Goal: Information Seeking & Learning: Find contact information

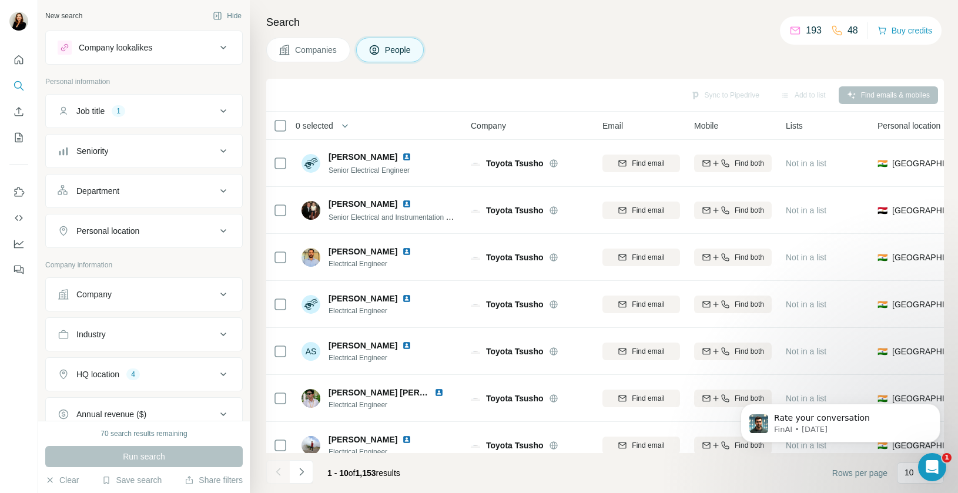
click at [196, 228] on div "Personal location" at bounding box center [137, 231] width 159 height 12
click at [172, 253] on input "text" at bounding box center [144, 260] width 173 height 21
type input "***"
click at [172, 279] on div "🇵🇭 [GEOGRAPHIC_DATA]" at bounding box center [144, 295] width 168 height 42
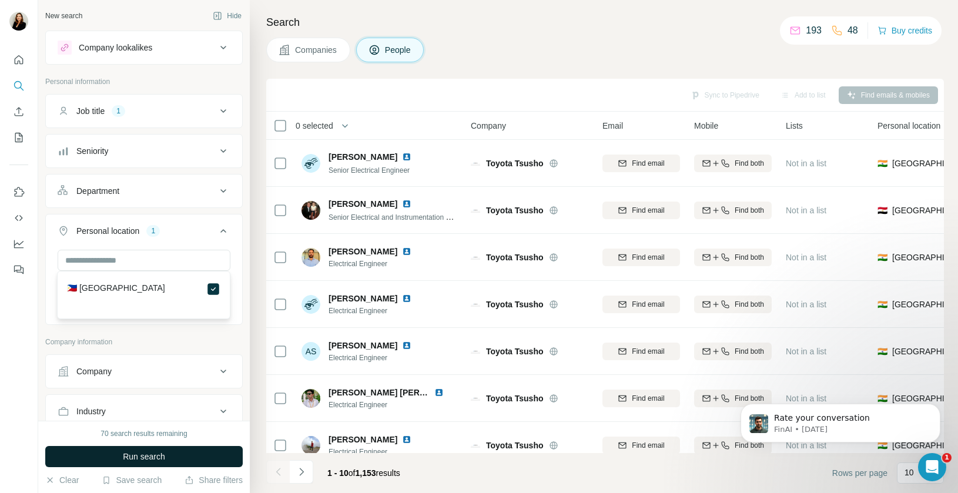
click at [152, 451] on span "Run search" at bounding box center [144, 457] width 42 height 12
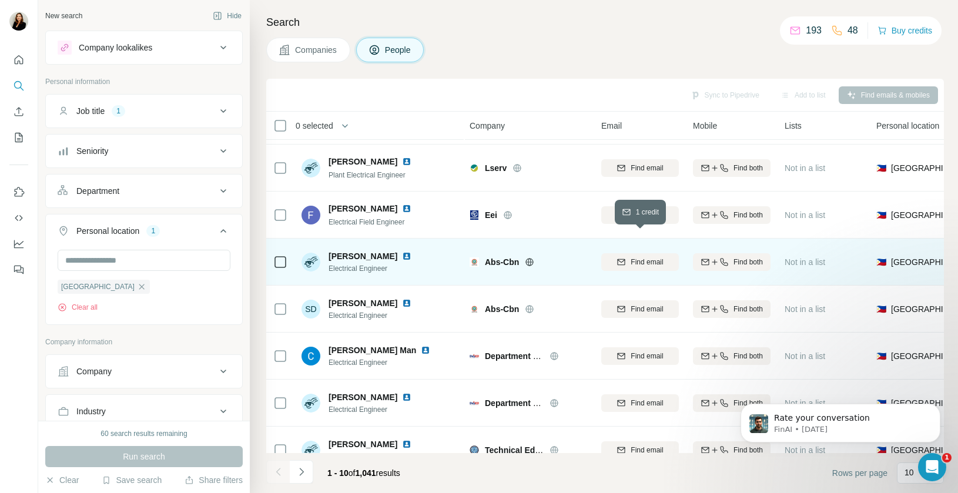
scroll to position [0, 1]
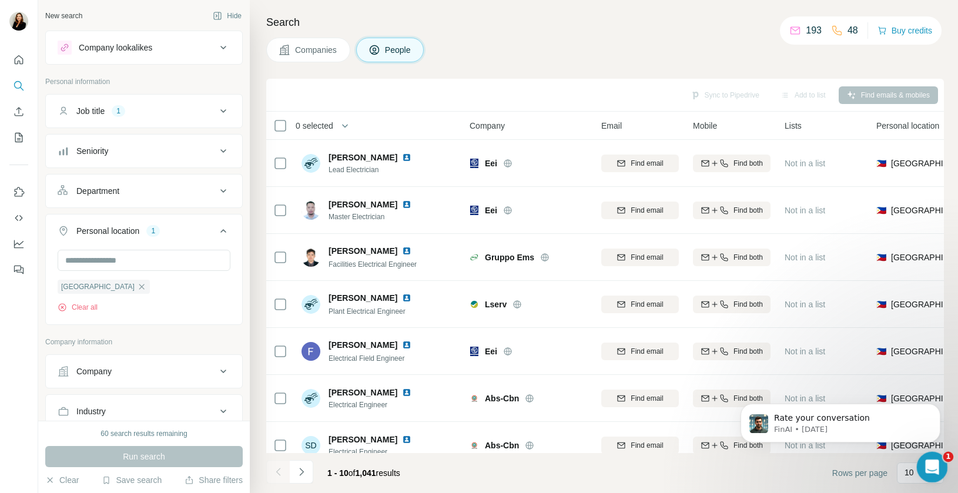
click at [928, 465] on icon "Open Intercom Messenger" at bounding box center [930, 465] width 19 height 19
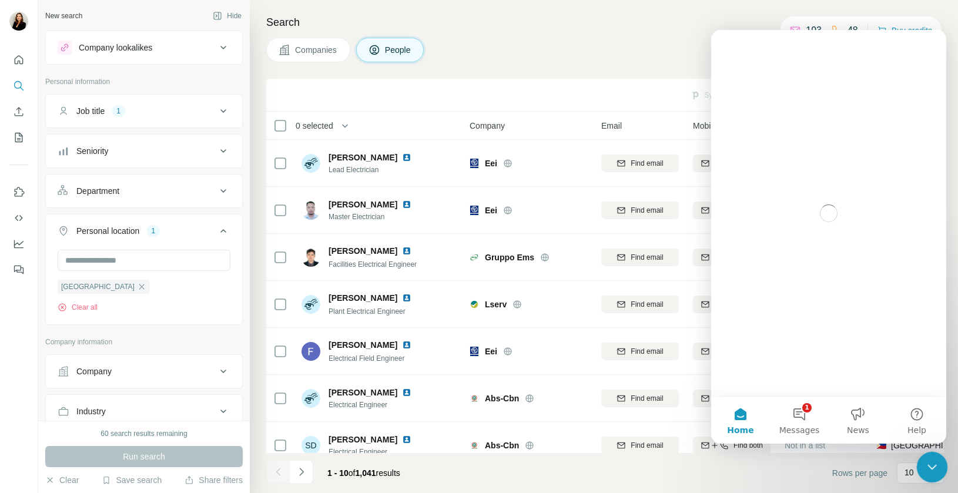
scroll to position [0, 0]
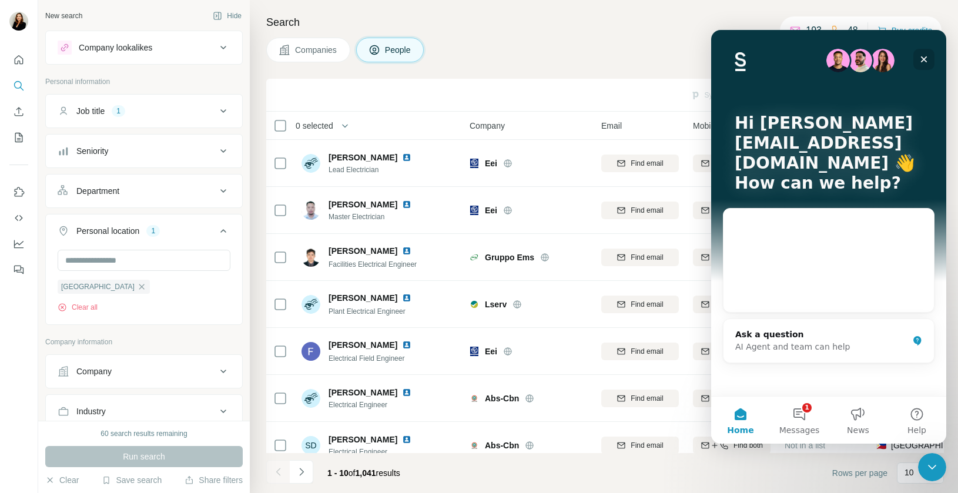
click at [924, 57] on icon "Close" at bounding box center [924, 59] width 9 height 9
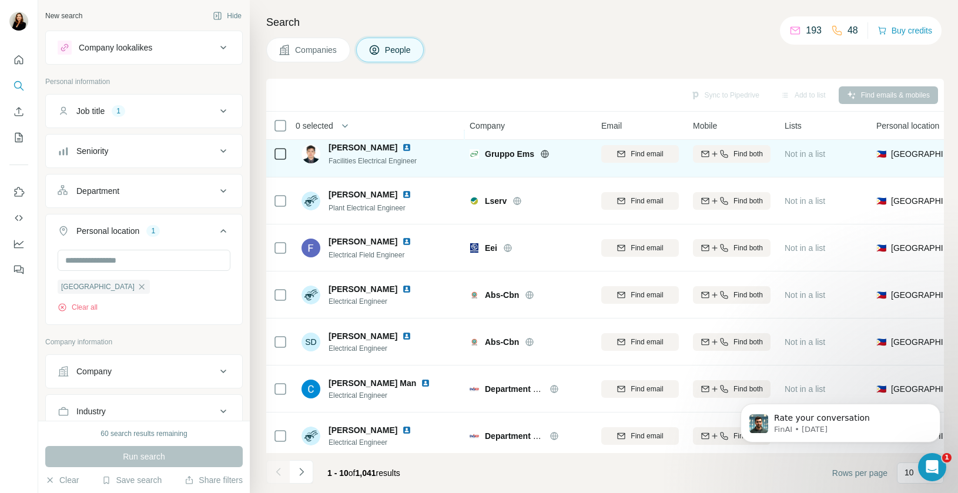
scroll to position [156, 1]
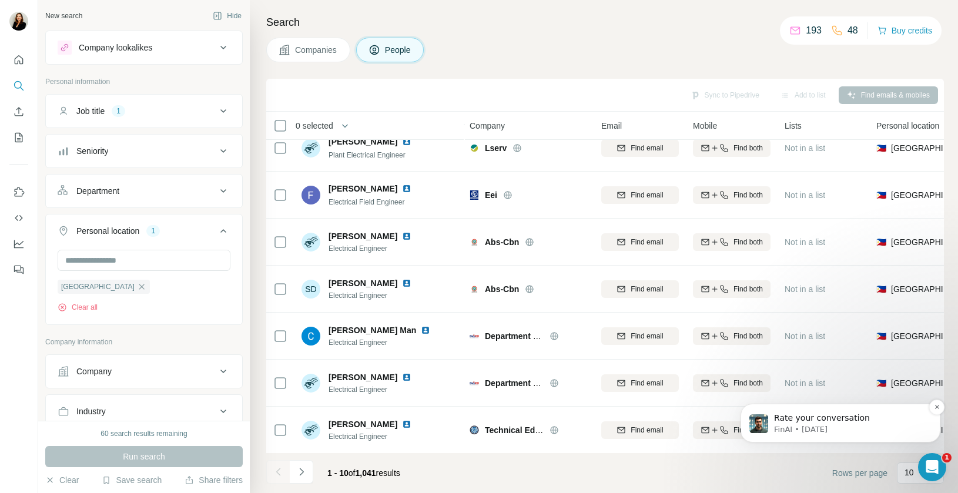
click at [848, 433] on p "FinAI • [DATE]" at bounding box center [850, 430] width 152 height 11
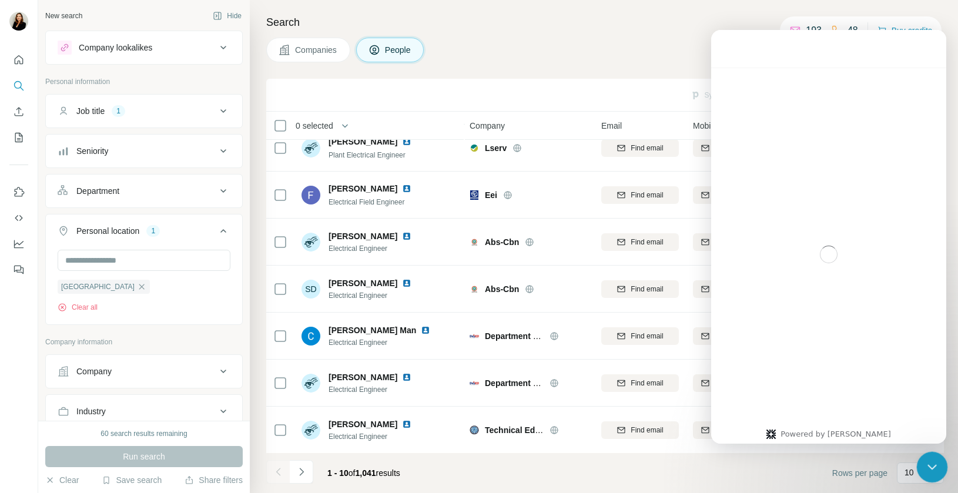
click at [924, 463] on icon "Close Intercom Messenger" at bounding box center [931, 466] width 14 height 14
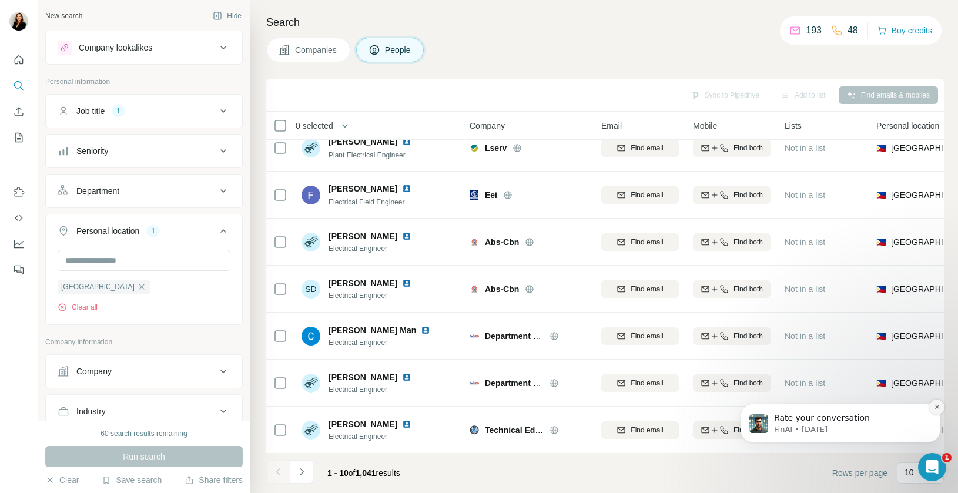
scroll to position [11, 0]
click at [937, 409] on icon "Dismiss notification" at bounding box center [937, 407] width 6 height 6
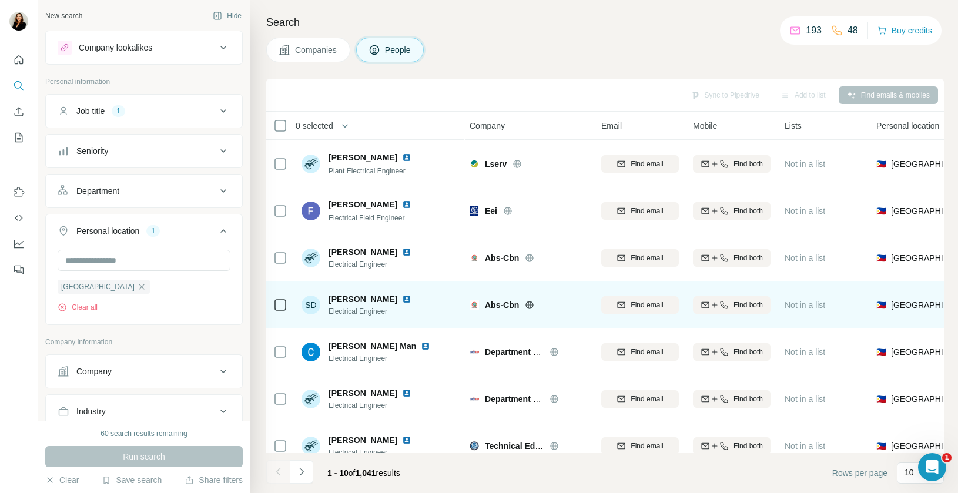
scroll to position [0, 1]
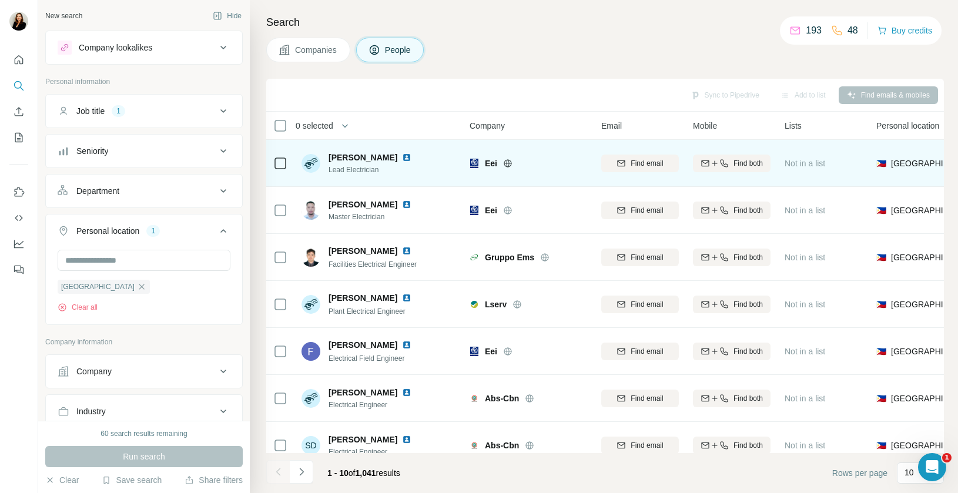
click at [402, 155] on img at bounding box center [406, 157] width 9 height 9
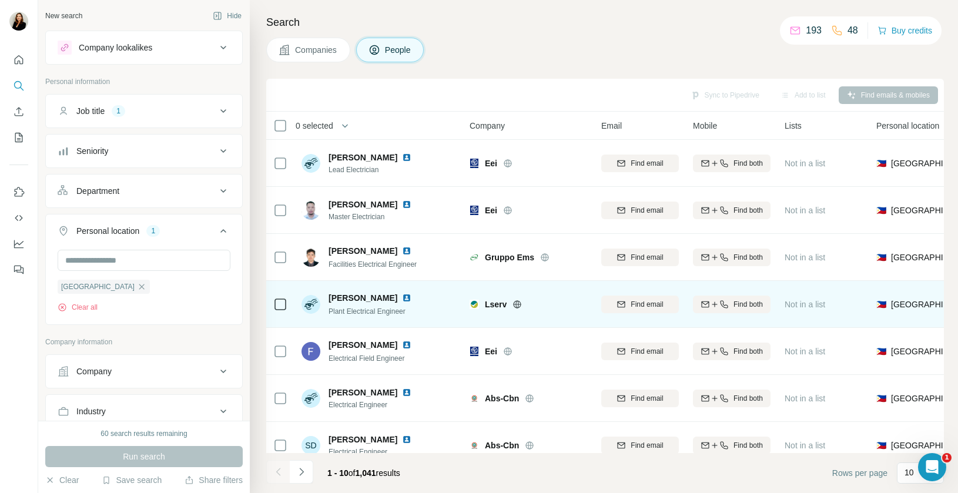
scroll to position [156, 1]
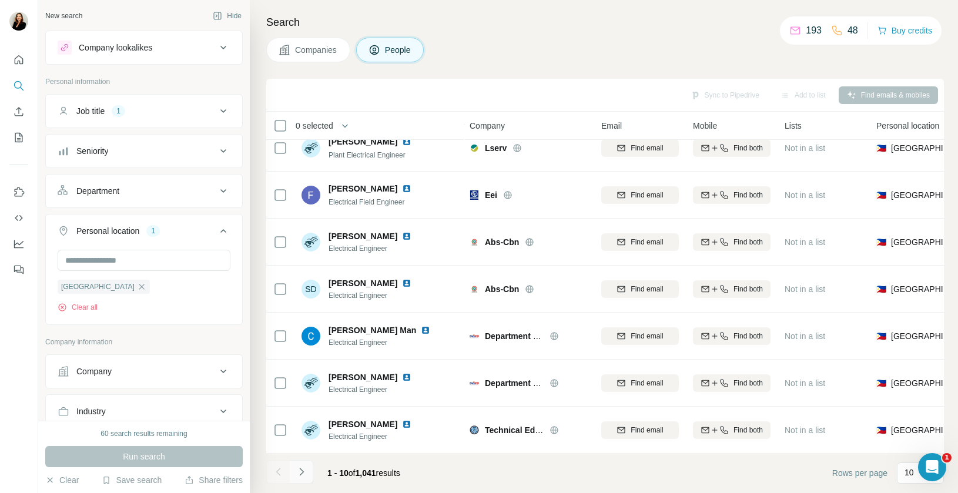
click at [306, 469] on icon "Navigate to next page" at bounding box center [302, 472] width 12 height 12
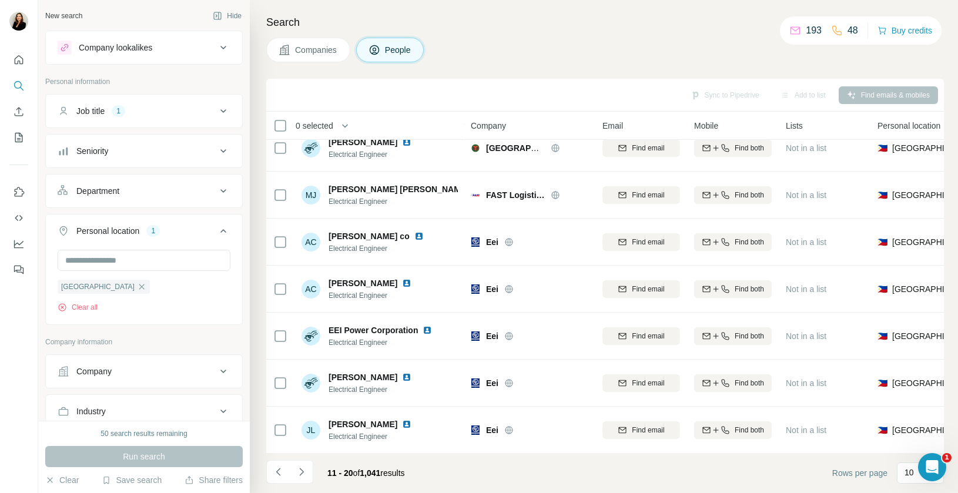
click at [525, 51] on div "Companies People" at bounding box center [605, 50] width 678 height 25
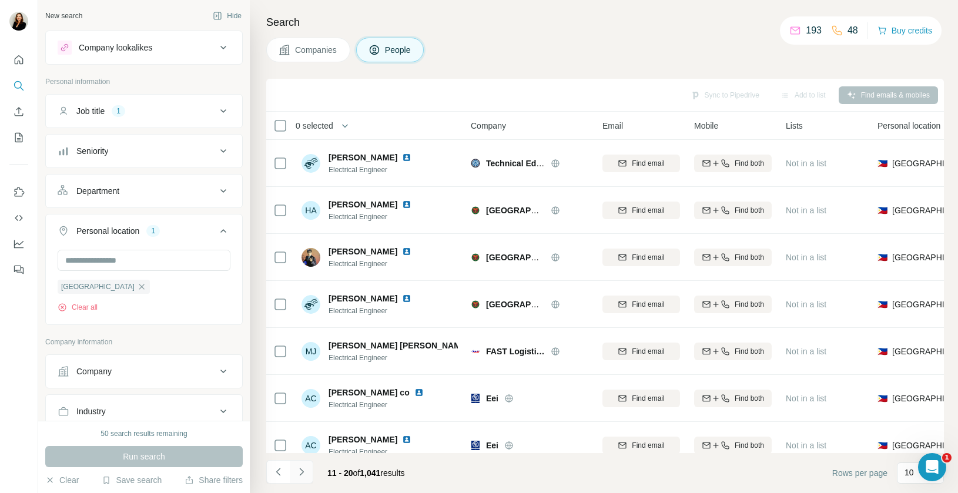
click at [304, 473] on icon "Navigate to next page" at bounding box center [302, 472] width 12 height 12
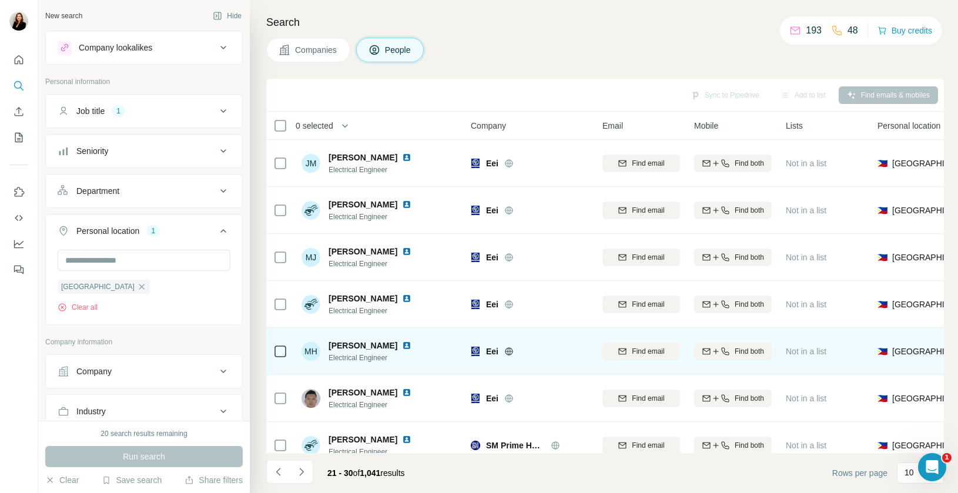
scroll to position [156, 0]
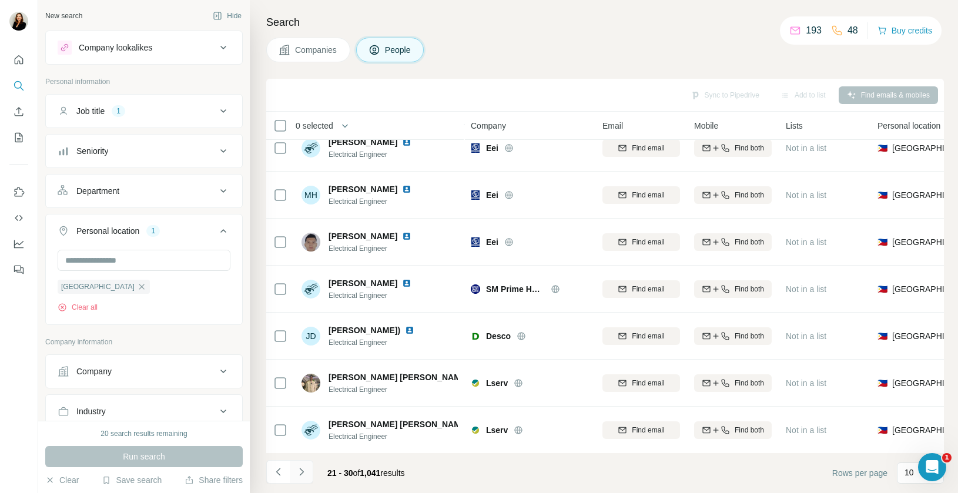
click at [300, 474] on icon "Navigate to next page" at bounding box center [302, 472] width 12 height 12
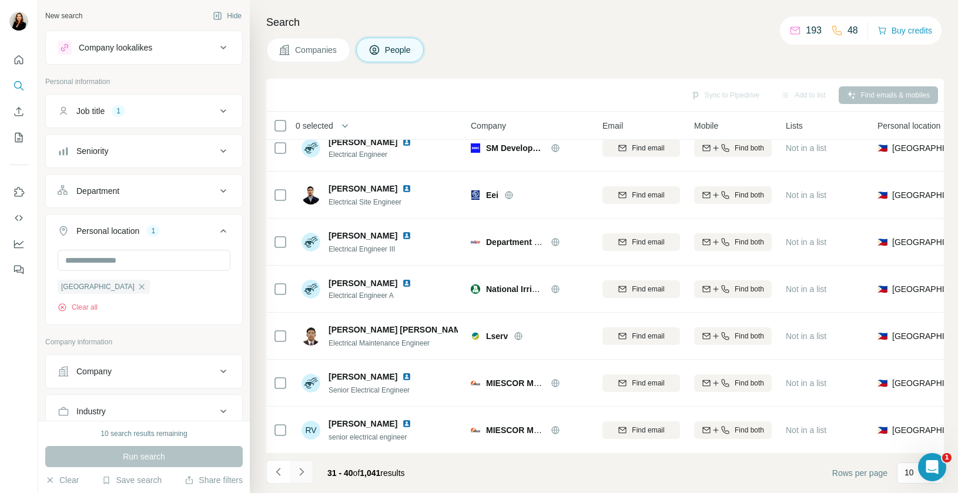
click at [305, 471] on icon "Navigate to next page" at bounding box center [302, 472] width 12 height 12
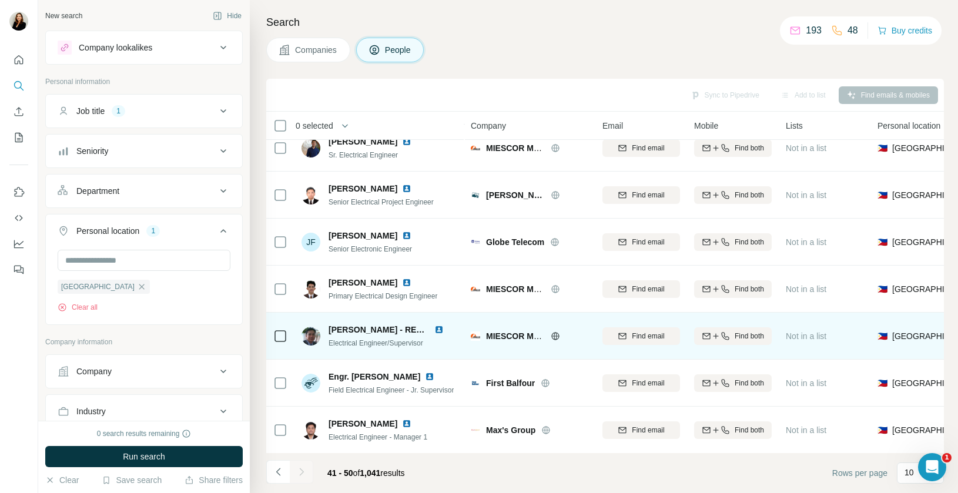
scroll to position [0, 0]
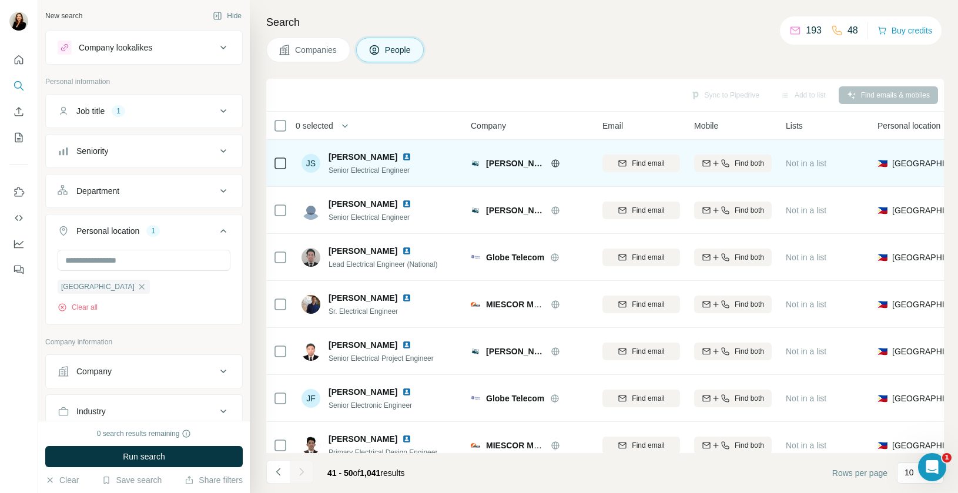
click at [554, 165] on icon at bounding box center [555, 163] width 9 height 9
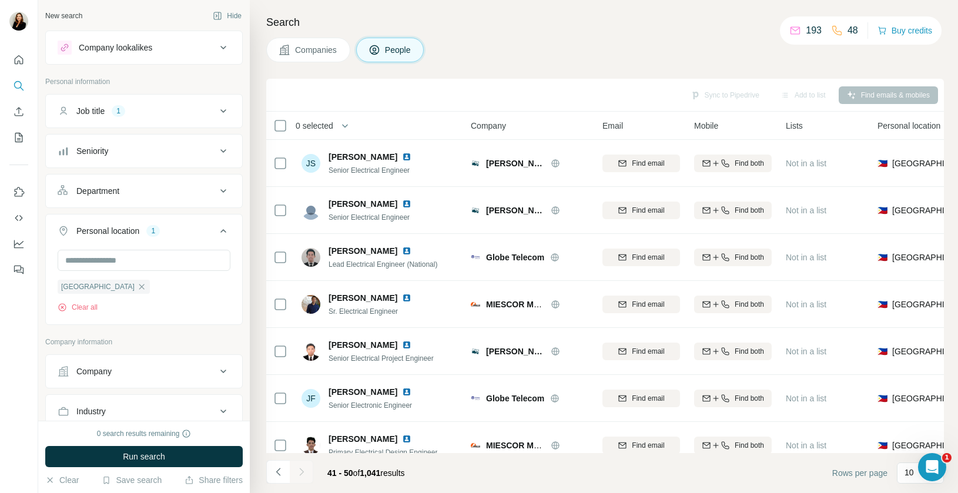
click at [467, 66] on div "Search Companies People Sync to Pipedrive Add to list Find emails & mobiles 0 s…" at bounding box center [604, 246] width 709 height 493
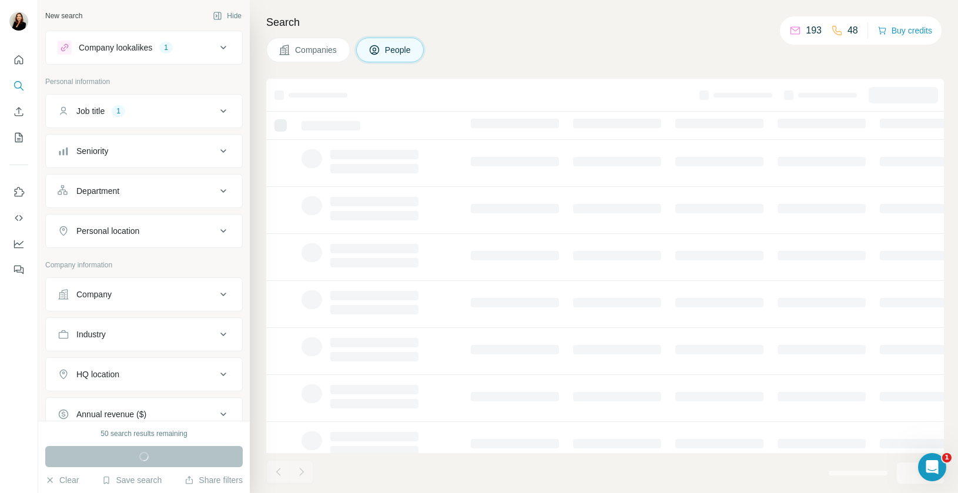
click at [185, 229] on div "Personal location" at bounding box center [137, 231] width 159 height 12
click at [163, 259] on input "text" at bounding box center [144, 260] width 173 height 21
type input "****"
click at [201, 289] on div "🇵🇭 [GEOGRAPHIC_DATA]" at bounding box center [143, 289] width 153 height 14
